Goal: Task Accomplishment & Management: Manage account settings

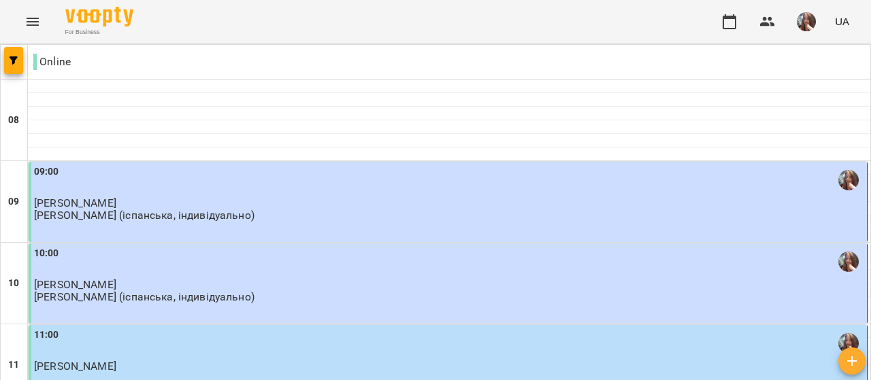
scroll to position [953, 0]
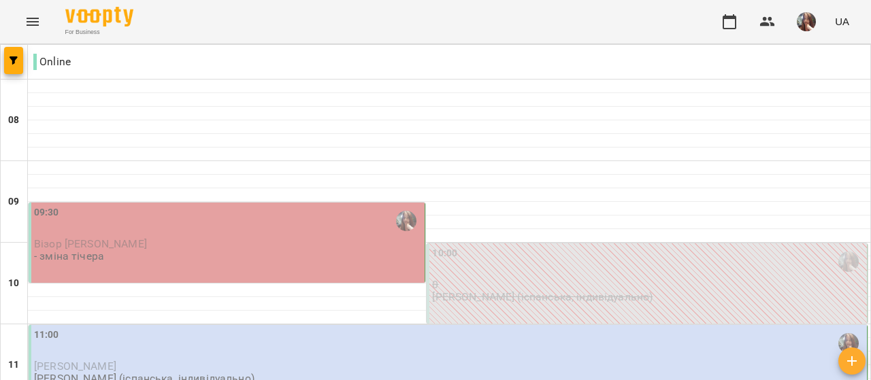
scroll to position [959, 0]
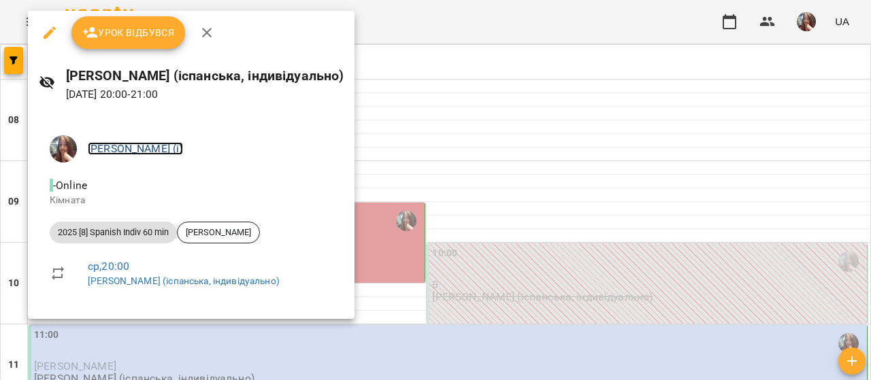
click at [133, 152] on link "[PERSON_NAME] (і)" at bounding box center [135, 148] width 95 height 13
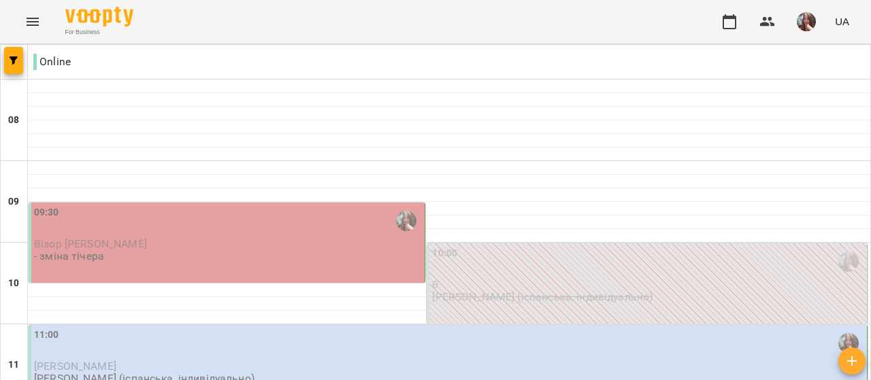
scroll to position [917, 0]
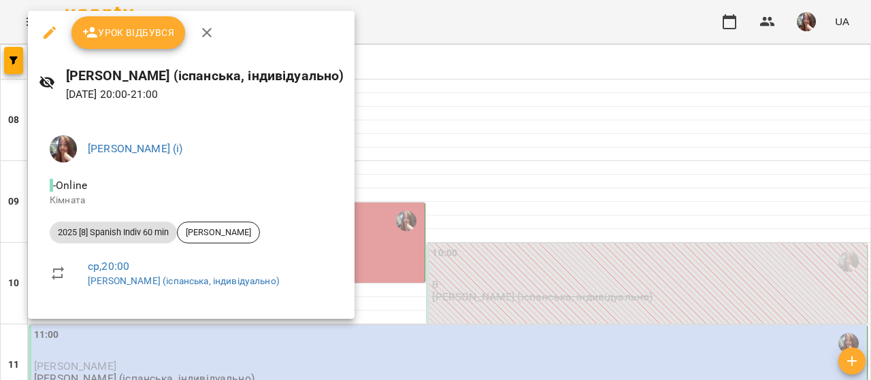
click at [427, 171] on div at bounding box center [435, 190] width 871 height 380
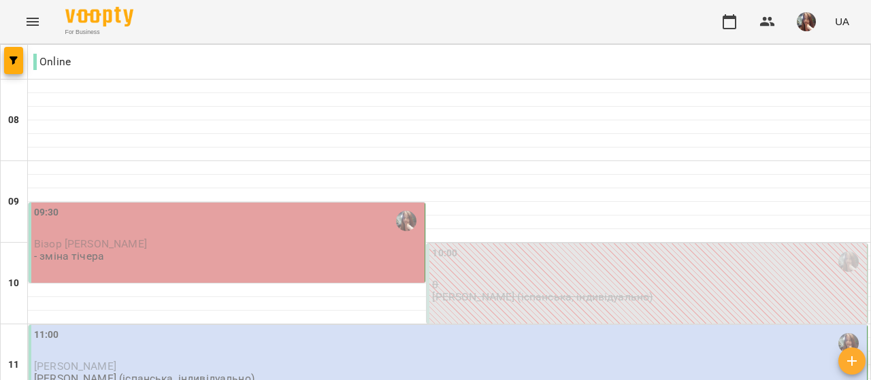
scroll to position [4, 0]
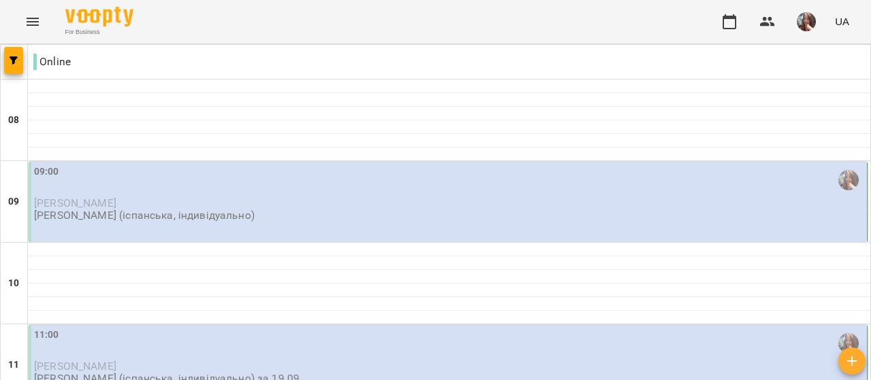
scroll to position [812, 0]
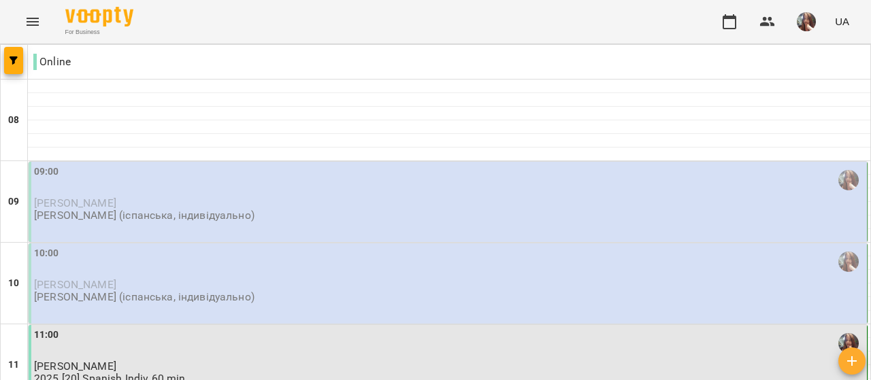
scroll to position [62, 0]
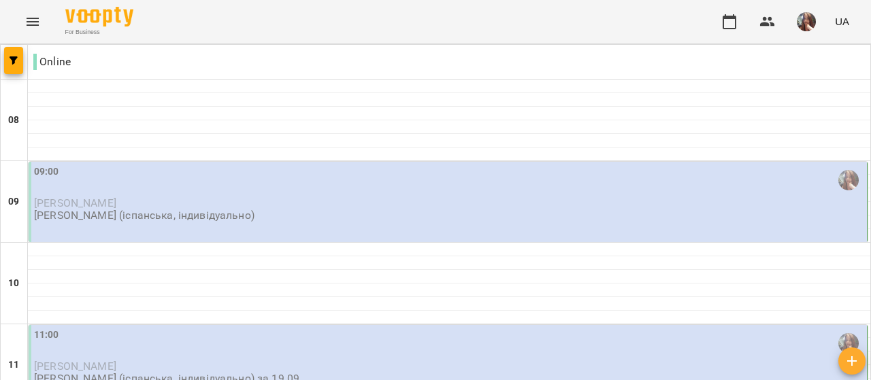
scroll to position [0, 0]
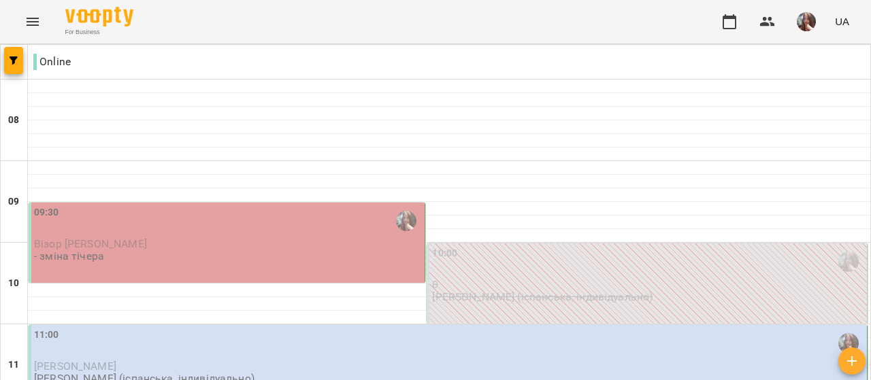
scroll to position [754, 0]
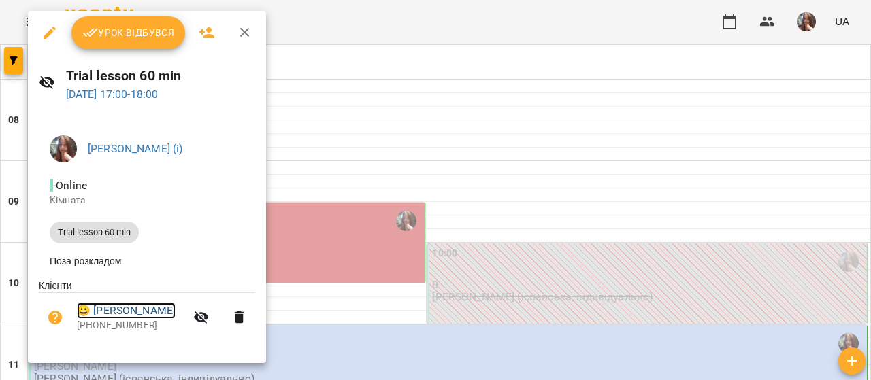
click at [146, 314] on link "😀 [PERSON_NAME]" at bounding box center [126, 311] width 99 height 16
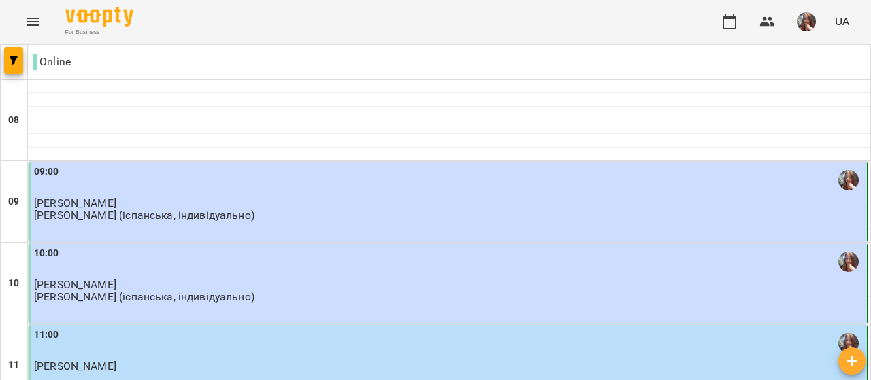
scroll to position [69, 0]
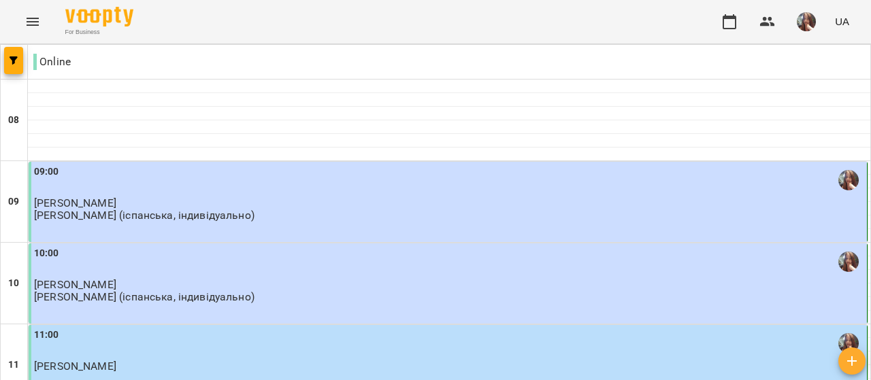
scroll to position [887, 0]
